Goal: Task Accomplishment & Management: Use online tool/utility

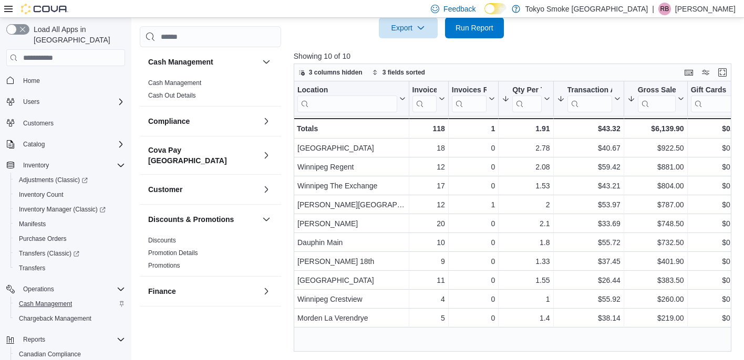
scroll to position [580, 0]
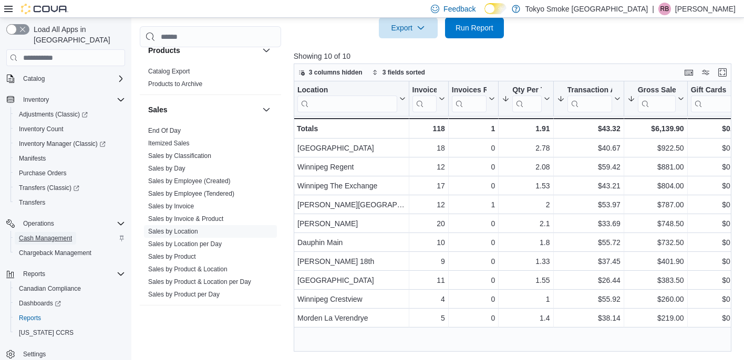
click at [50, 234] on span "Cash Management" at bounding box center [45, 238] width 53 height 8
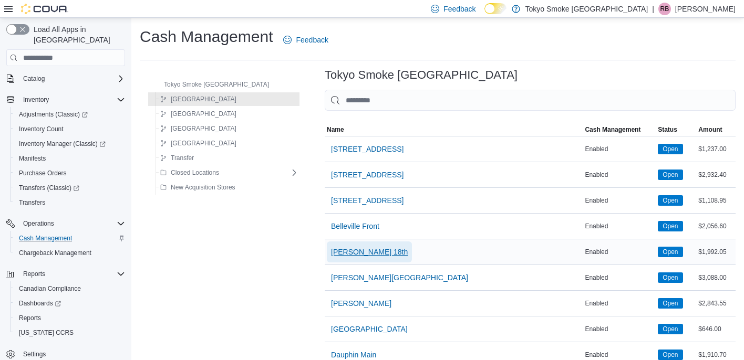
click at [345, 253] on span "[PERSON_NAME] 18th" at bounding box center [369, 252] width 77 height 11
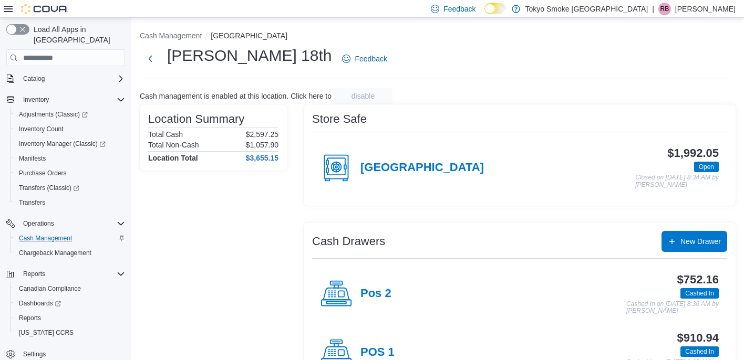
scroll to position [38, 0]
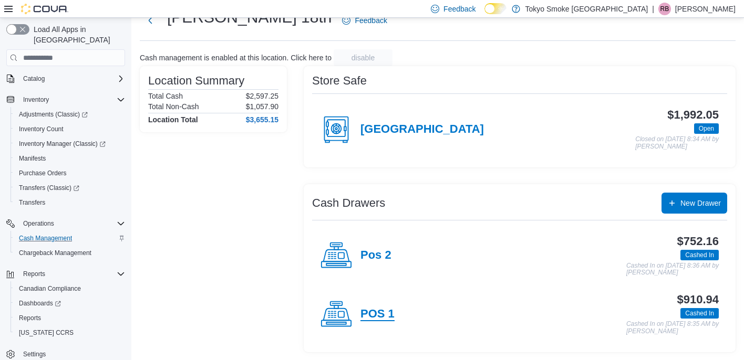
click at [372, 310] on h4 "POS 1" at bounding box center [377, 315] width 34 height 14
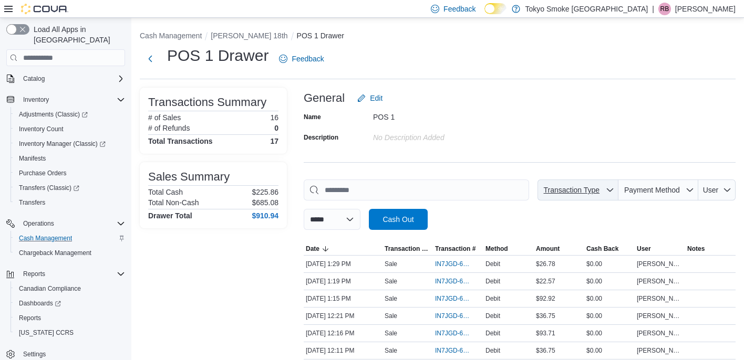
click at [608, 190] on icon "button" at bounding box center [610, 190] width 6 height 3
click at [631, 198] on span "Payment Method" at bounding box center [657, 190] width 71 height 21
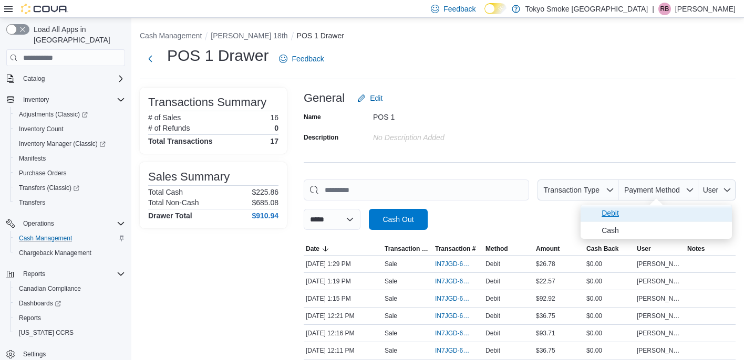
click at [624, 214] on span "Debit" at bounding box center [663, 213] width 124 height 13
type input "**********"
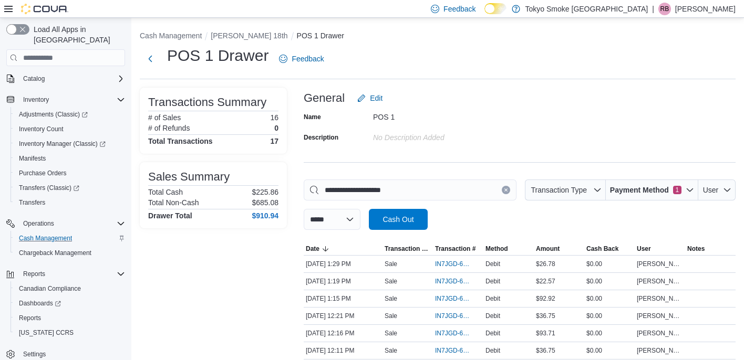
click at [515, 236] on div at bounding box center [520, 236] width 432 height 13
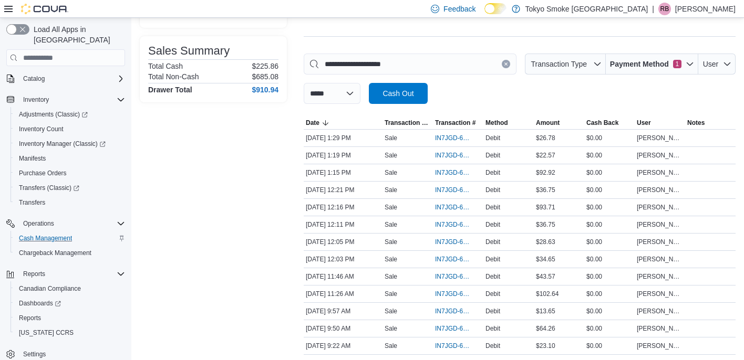
scroll to position [132, 0]
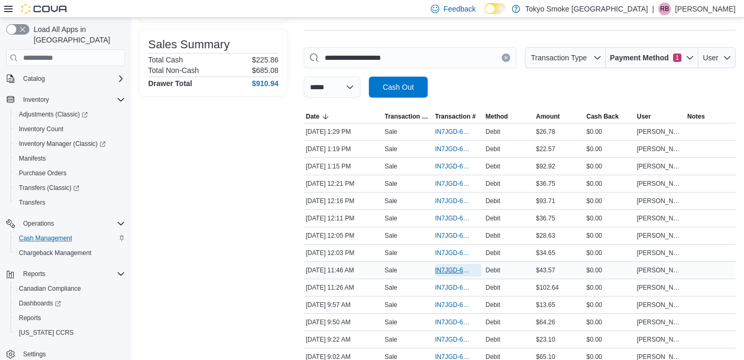
click at [445, 273] on span "IN7JGD-6601672" at bounding box center [453, 270] width 36 height 8
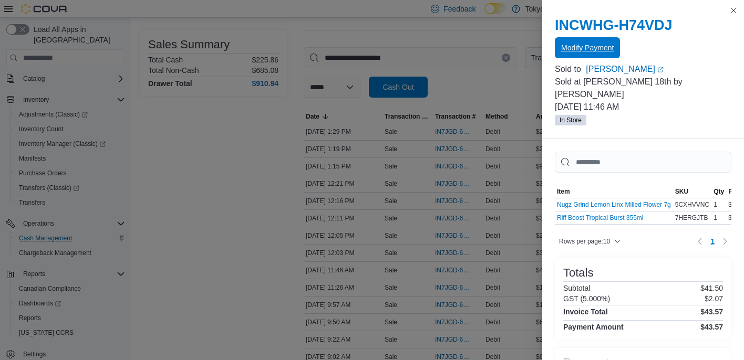
click at [600, 49] on span "Modify Payment" at bounding box center [587, 48] width 53 height 11
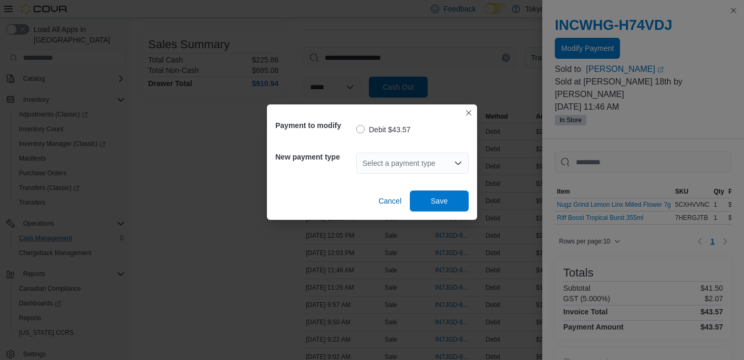
click at [426, 169] on div "Select a payment type" at bounding box center [412, 163] width 112 height 21
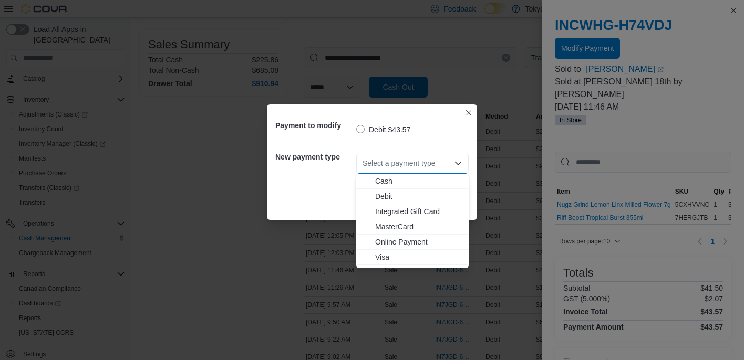
click at [405, 227] on span "MasterCard" at bounding box center [418, 227] width 87 height 11
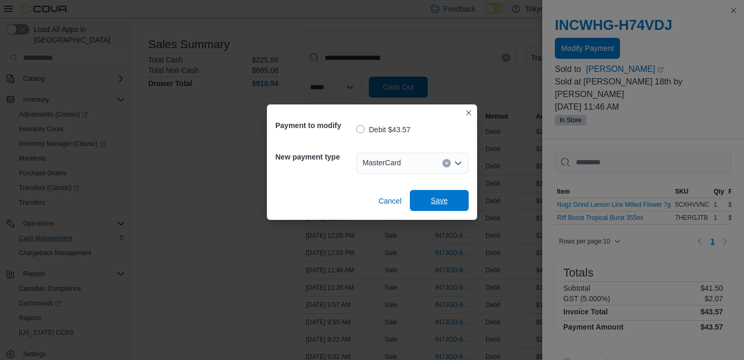
click at [452, 197] on span "Save" at bounding box center [439, 200] width 46 height 21
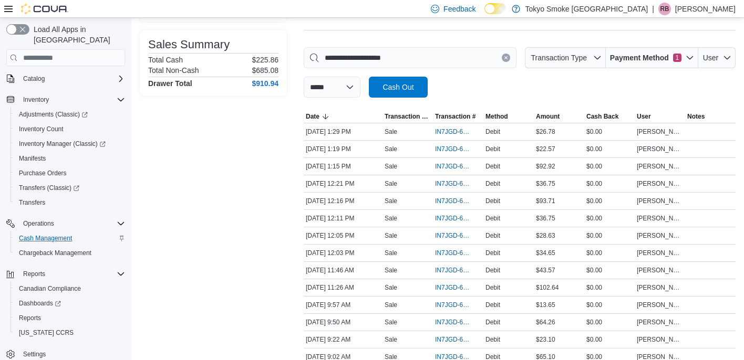
scroll to position [0, 0]
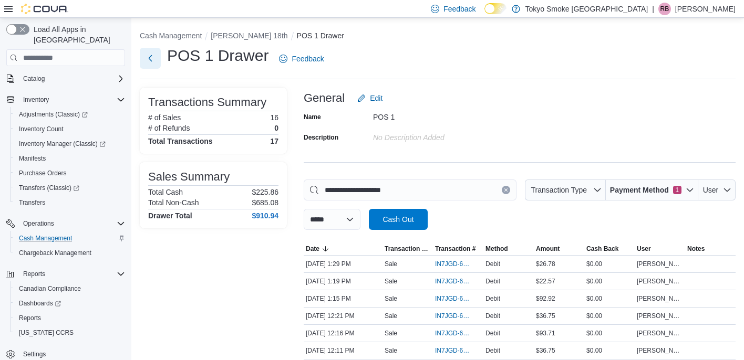
click at [149, 56] on button "Next" at bounding box center [150, 58] width 21 height 21
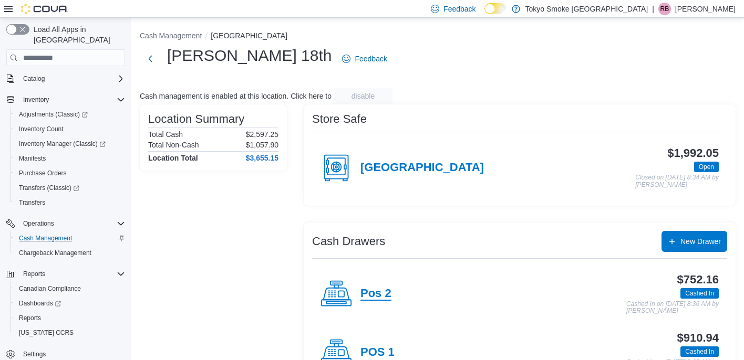
click at [362, 293] on h4 "Pos 2" at bounding box center [375, 294] width 31 height 14
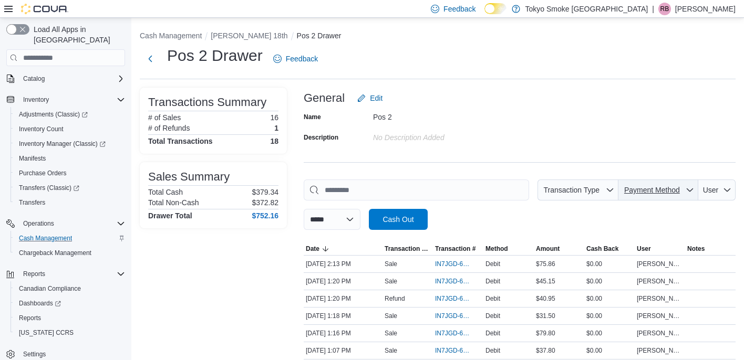
click at [640, 192] on span "Payment Method" at bounding box center [652, 190] width 56 height 8
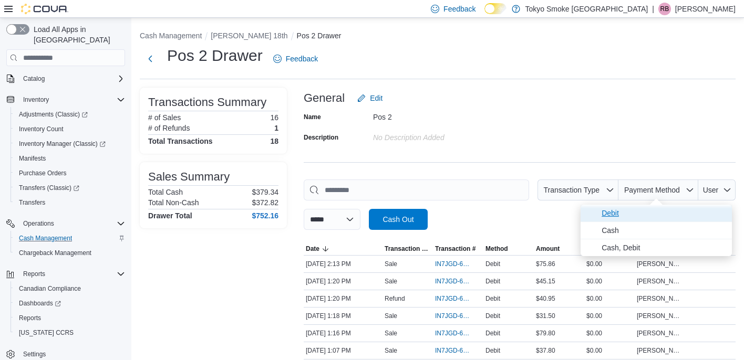
click at [617, 218] on span "Debit" at bounding box center [663, 213] width 124 height 13
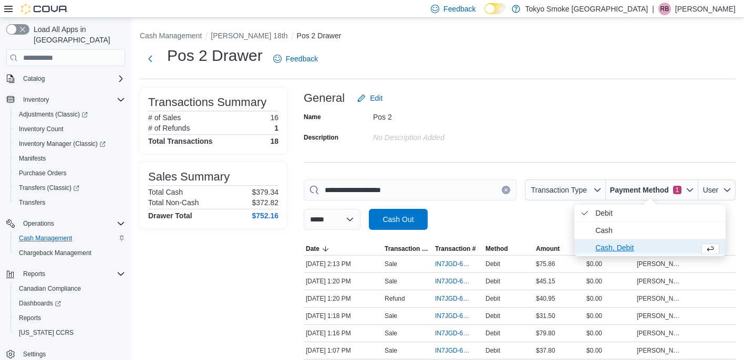
click at [618, 248] on span "Cash, Debit" at bounding box center [645, 248] width 100 height 13
type input "**********"
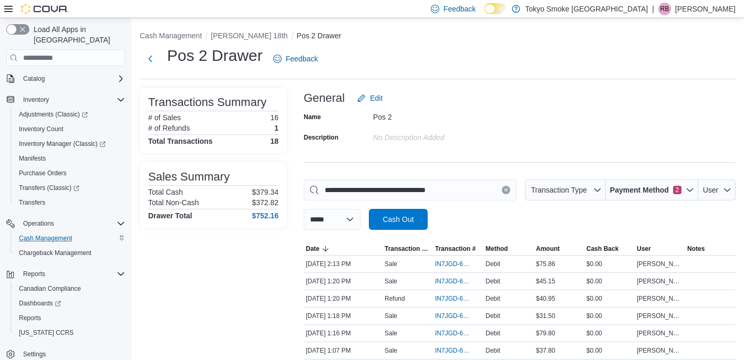
click at [497, 231] on div at bounding box center [520, 236] width 432 height 13
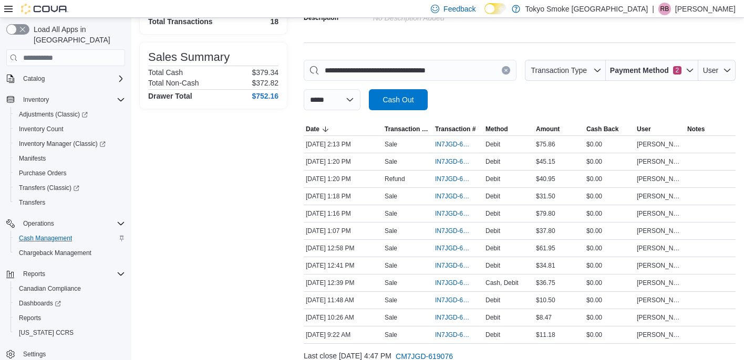
scroll to position [122, 0]
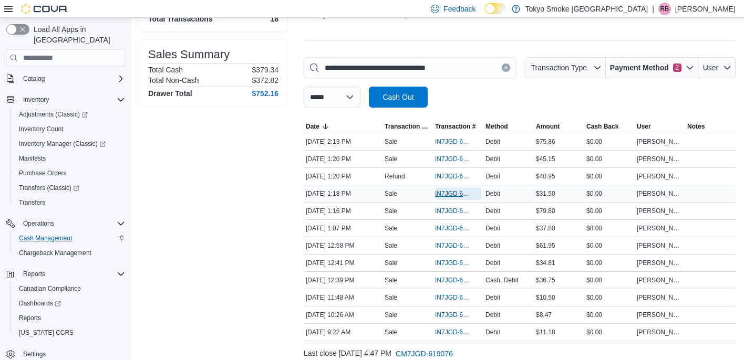
click at [458, 192] on span "IN7JGD-6602131" at bounding box center [453, 194] width 36 height 8
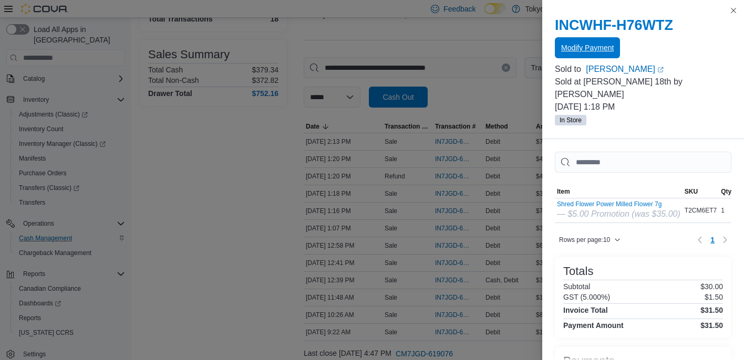
click at [609, 49] on span "Modify Payment" at bounding box center [587, 48] width 53 height 11
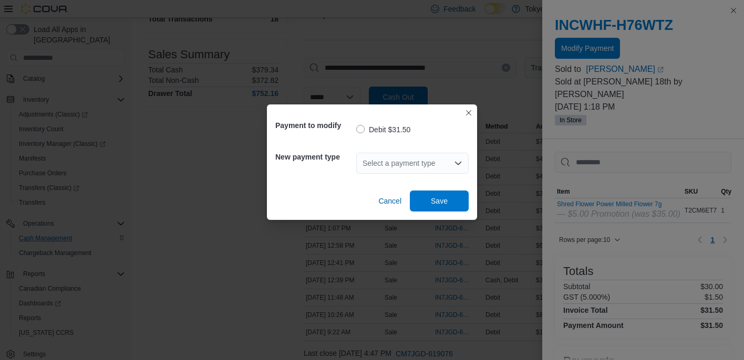
click at [411, 162] on div "Select a payment type" at bounding box center [412, 163] width 112 height 21
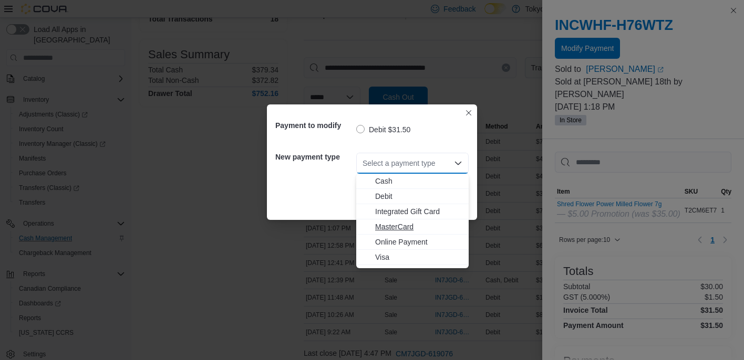
click at [401, 226] on span "MasterCard" at bounding box center [418, 227] width 87 height 11
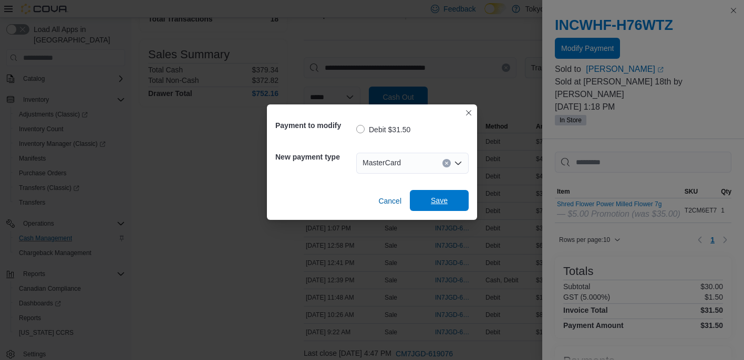
click at [444, 201] on span "Save" at bounding box center [439, 200] width 17 height 11
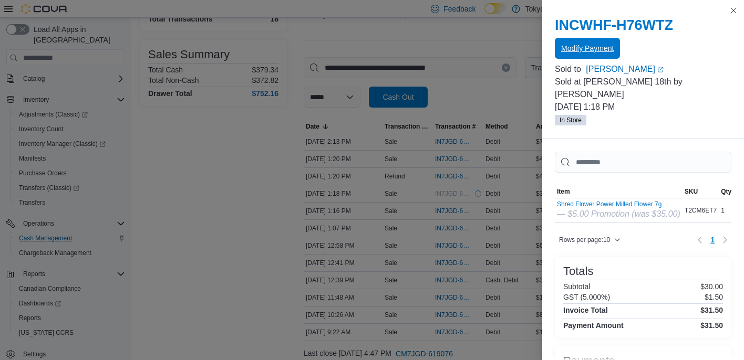
scroll to position [0, 0]
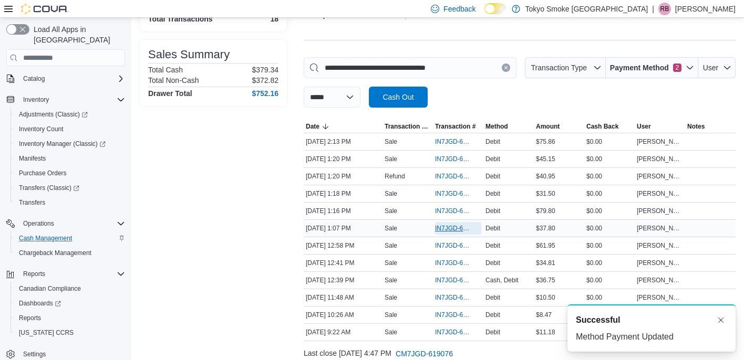
click at [457, 228] on span "IN7JGD-6602070" at bounding box center [453, 228] width 36 height 8
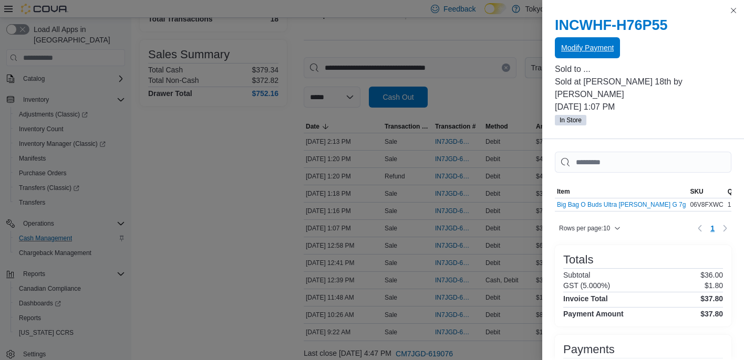
click at [588, 47] on span "Modify Payment" at bounding box center [587, 48] width 53 height 11
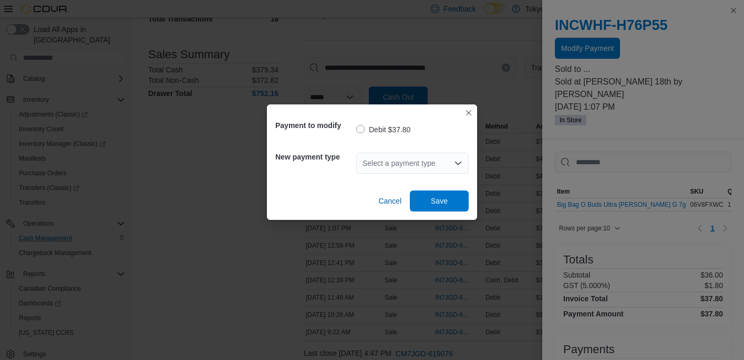
click at [452, 160] on div "Select a payment type" at bounding box center [412, 163] width 112 height 21
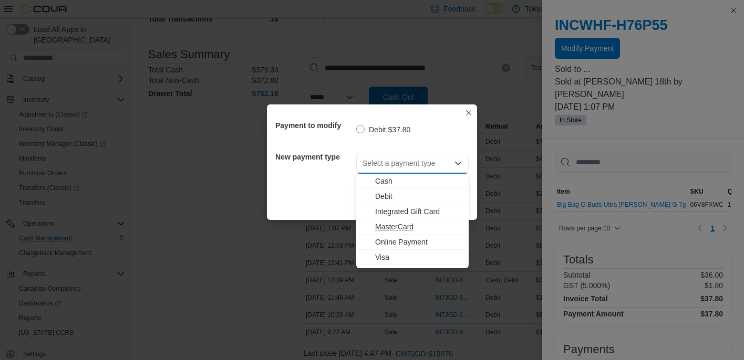
click at [421, 225] on span "MasterCard" at bounding box center [418, 227] width 87 height 11
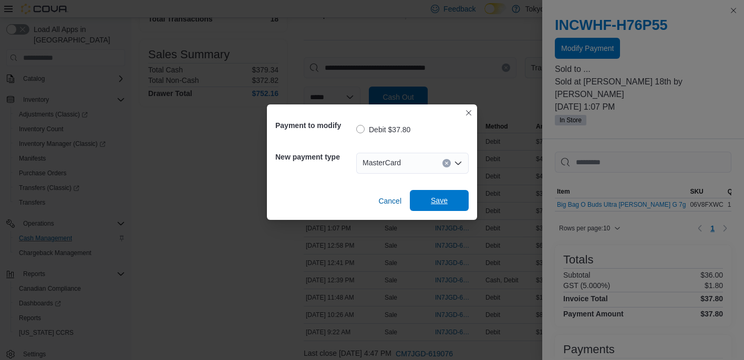
click at [448, 199] on span "Save" at bounding box center [439, 200] width 46 height 21
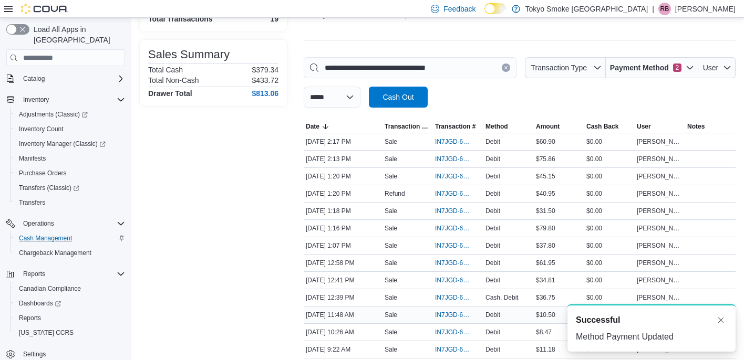
scroll to position [175, 0]
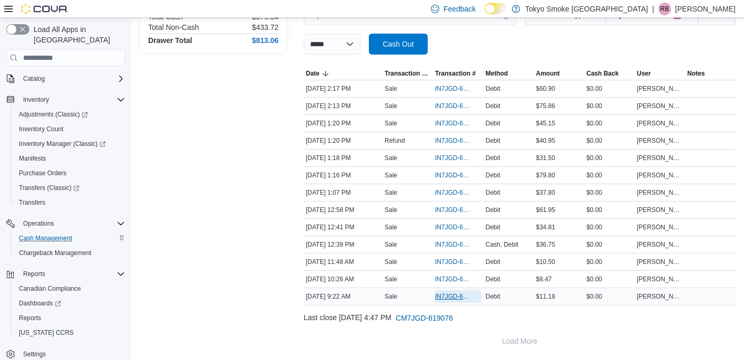
click at [447, 297] on span "IN7JGD-6601078" at bounding box center [453, 297] width 36 height 8
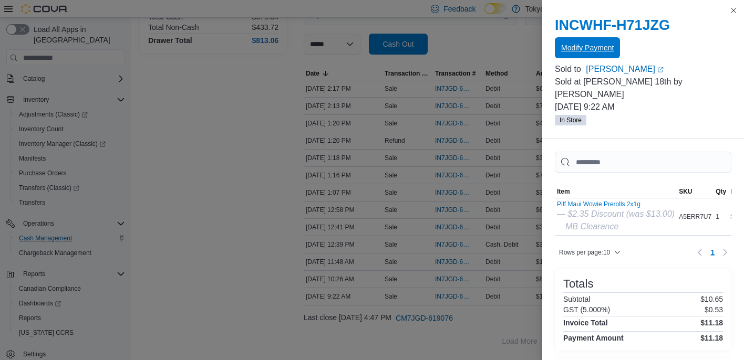
click at [590, 44] on span "Modify Payment" at bounding box center [587, 48] width 53 height 11
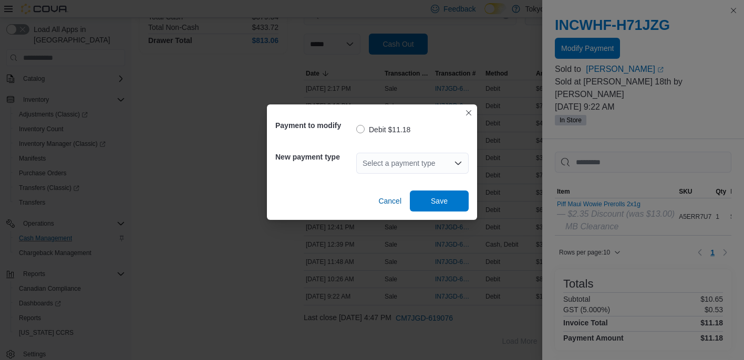
click at [433, 158] on div "Select a payment type" at bounding box center [412, 163] width 112 height 21
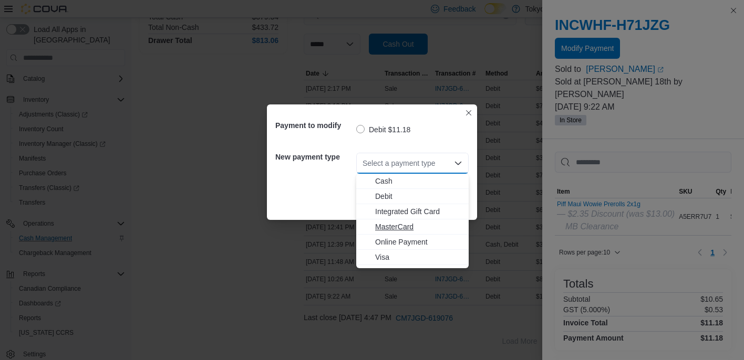
click at [409, 224] on span "MasterCard" at bounding box center [418, 227] width 87 height 11
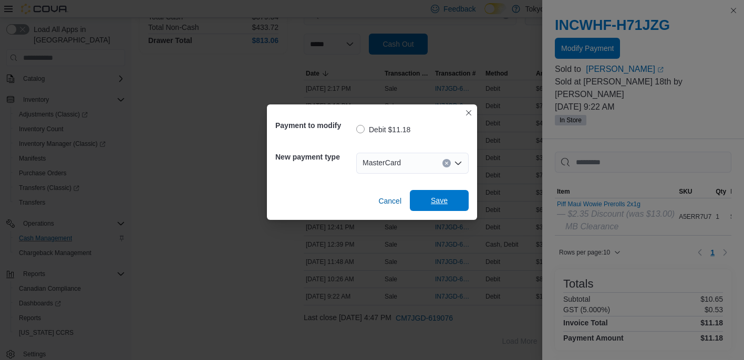
click at [443, 194] on span "Save" at bounding box center [439, 200] width 46 height 21
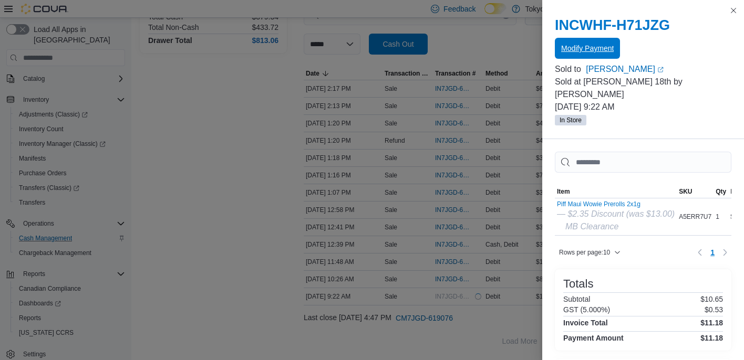
scroll to position [0, 0]
